Goal: Navigation & Orientation: Find specific page/section

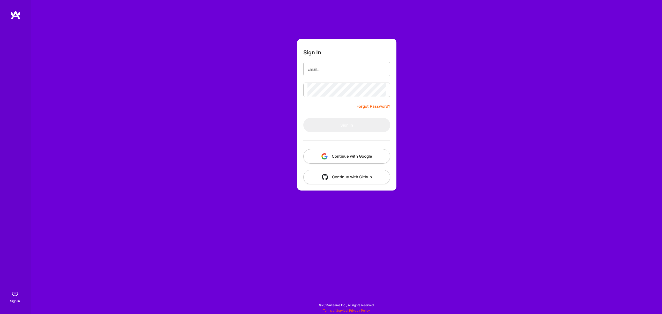
click at [334, 157] on button "Continue with Google" at bounding box center [346, 156] width 87 height 14
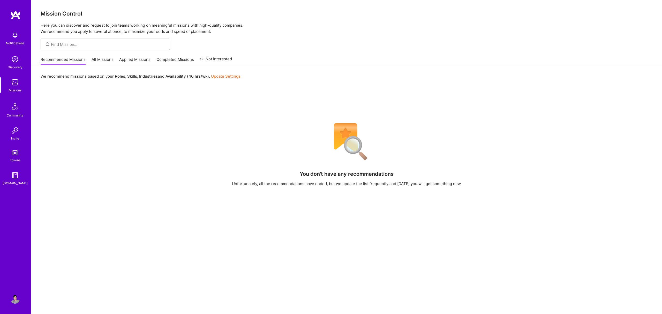
click at [131, 61] on link "Applied Missions" at bounding box center [134, 61] width 31 height 9
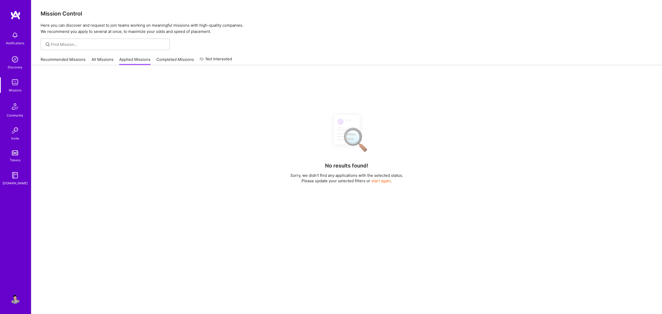
click at [172, 55] on div "Recommended Missions All Missions Applied Missions Completed Missions Not Inter…" at bounding box center [136, 59] width 191 height 11
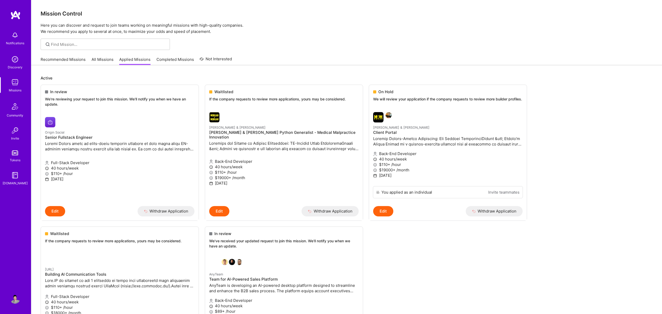
click at [171, 61] on link "Completed Missions" at bounding box center [174, 61] width 37 height 9
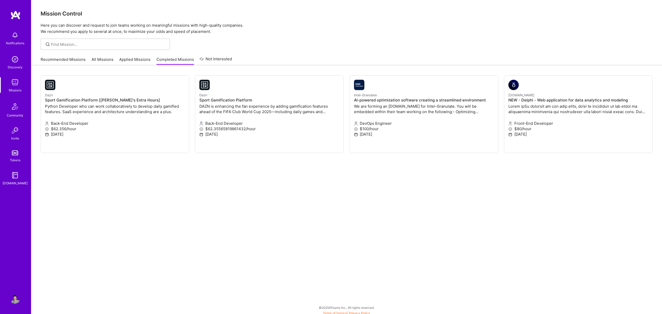
click at [134, 64] on link "Applied Missions" at bounding box center [134, 61] width 31 height 9
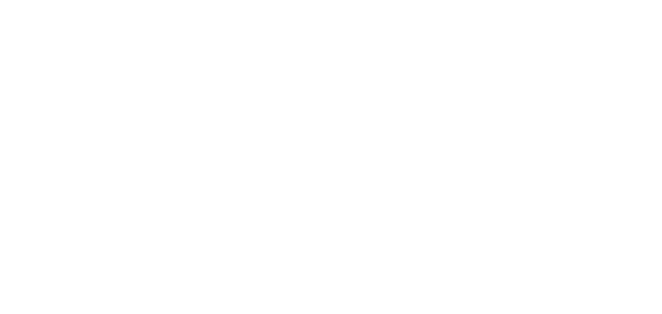
click at [0, 0] on link "Recommended Missions" at bounding box center [0, 0] width 0 height 0
